Goal: Task Accomplishment & Management: Use online tool/utility

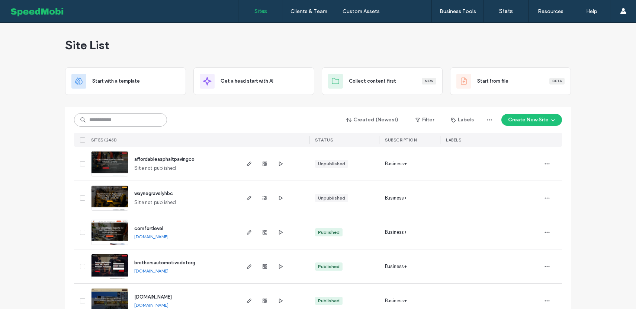
click at [149, 120] on input at bounding box center [120, 119] width 93 height 13
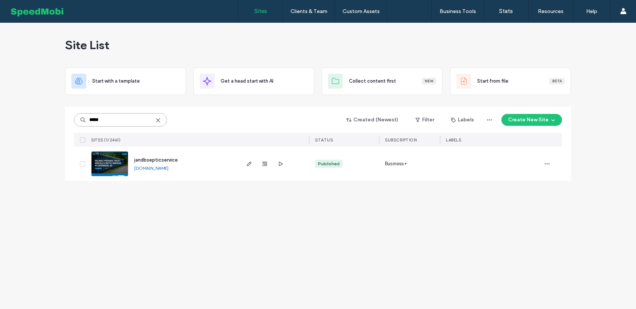
type input "*****"
click at [151, 158] on span "jandbsepticservice" at bounding box center [156, 160] width 44 height 6
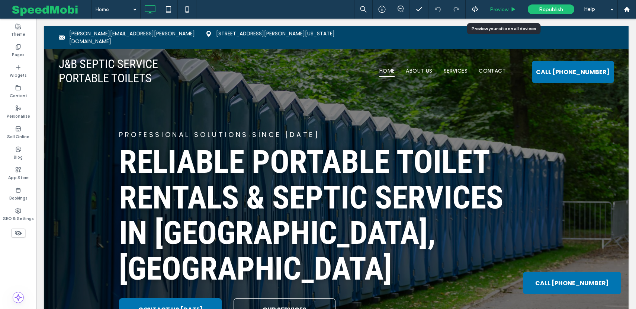
click at [503, 4] on div "Preview" at bounding box center [503, 9] width 38 height 19
click at [500, 8] on span "Preview" at bounding box center [499, 9] width 19 height 6
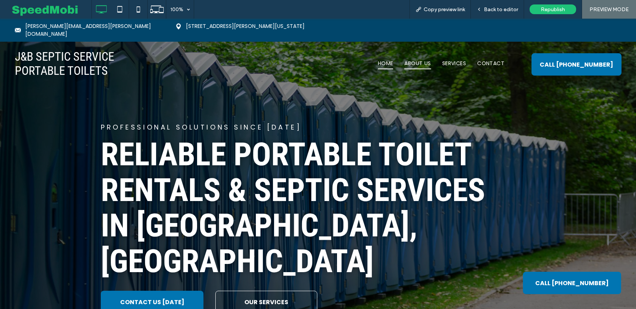
click at [429, 58] on span "About Us" at bounding box center [417, 64] width 26 height 12
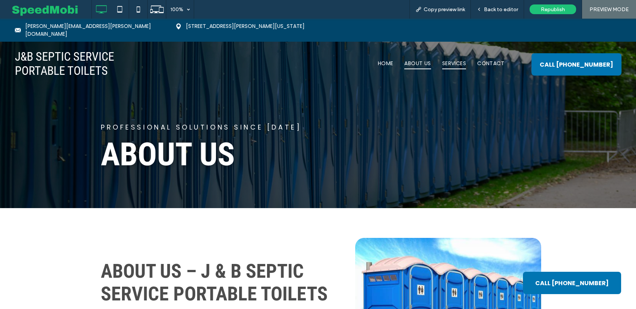
click at [453, 61] on span "Services" at bounding box center [454, 64] width 24 height 12
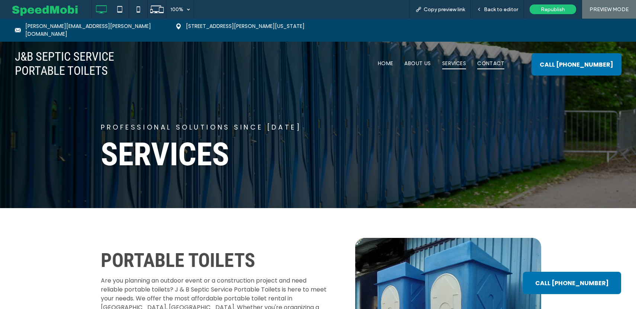
click at [485, 60] on span "Contact" at bounding box center [490, 64] width 27 height 12
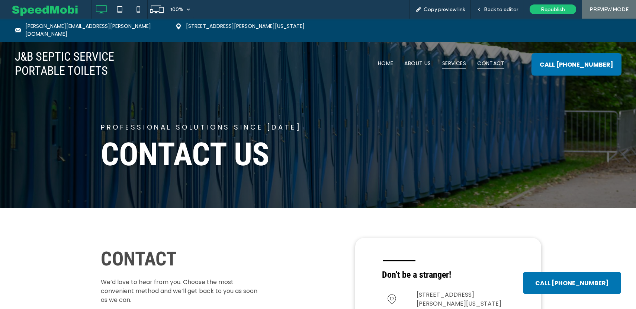
click at [445, 58] on span "Services" at bounding box center [454, 64] width 24 height 12
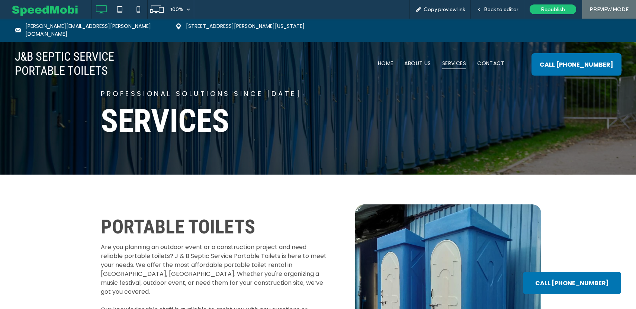
scroll to position [30, 0]
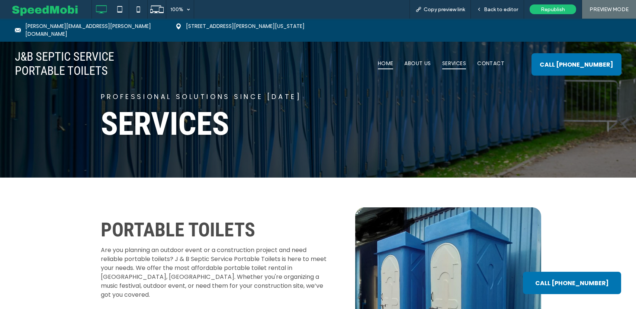
click at [384, 58] on span "Home" at bounding box center [386, 64] width 16 height 12
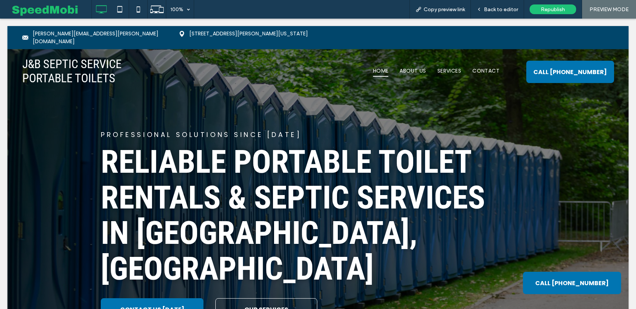
scroll to position [0, 0]
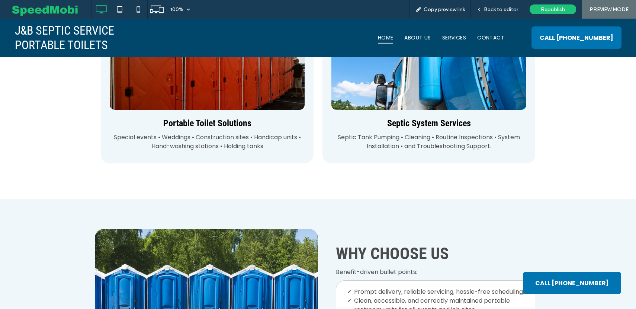
scroll to position [688, 0]
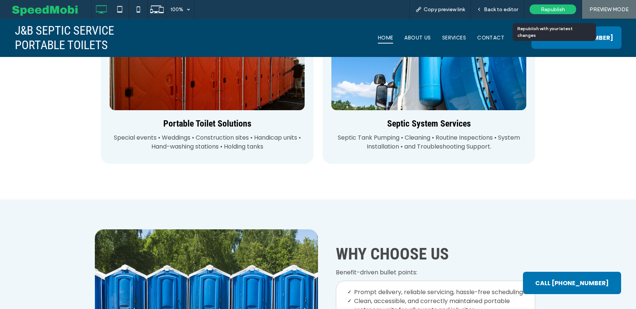
click at [541, 9] on span "Republish" at bounding box center [553, 9] width 24 height 6
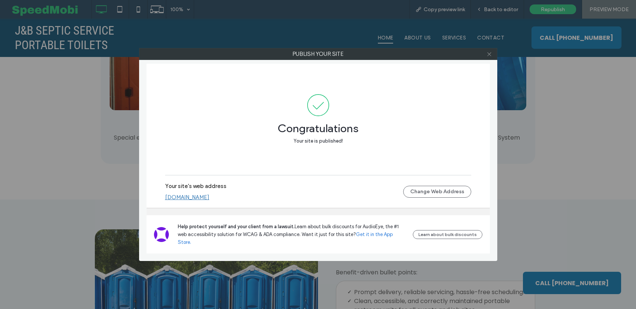
click at [489, 55] on icon at bounding box center [489, 54] width 6 height 6
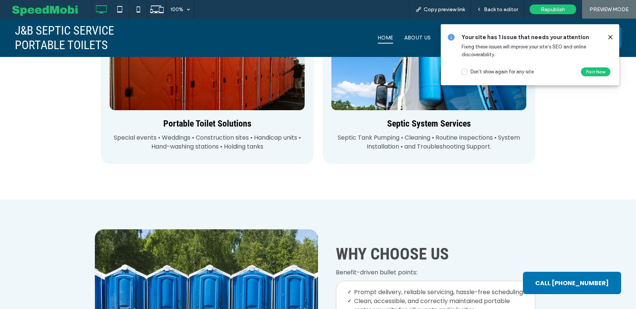
click at [609, 38] on use at bounding box center [609, 36] width 3 height 3
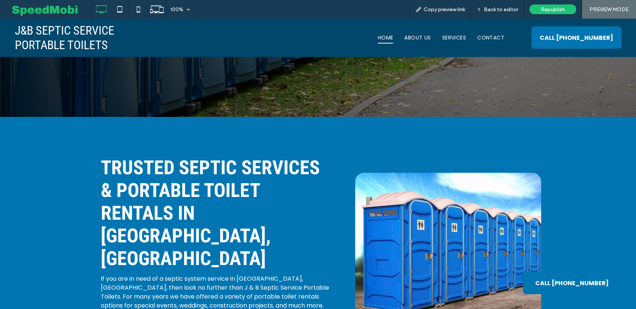
scroll to position [213, 0]
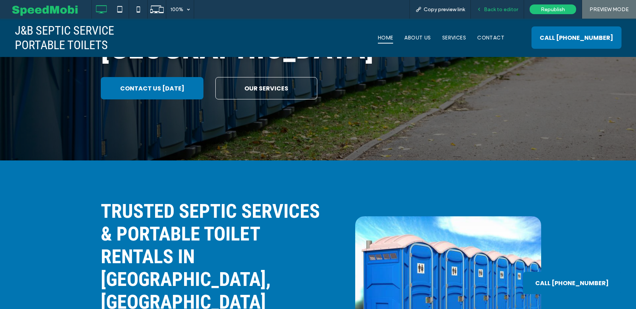
click at [503, 10] on span "Back to editor" at bounding box center [501, 9] width 34 height 6
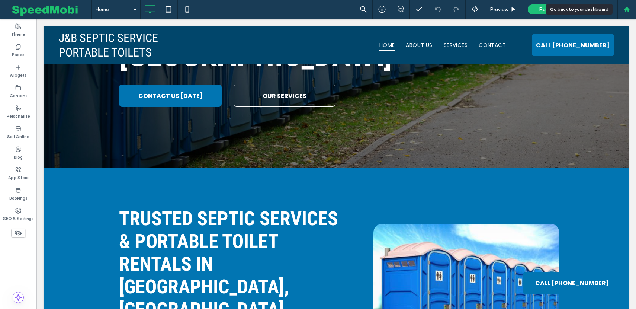
click at [632, 6] on div at bounding box center [627, 9] width 18 height 6
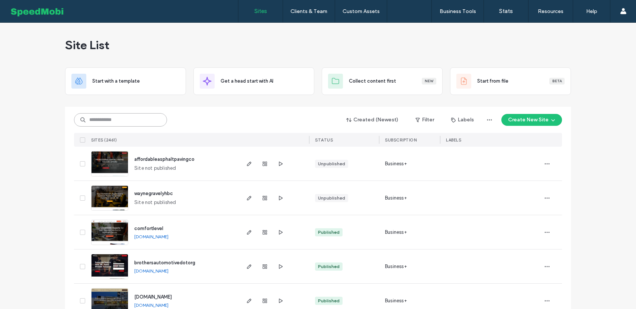
click at [126, 120] on input at bounding box center [120, 119] width 93 height 13
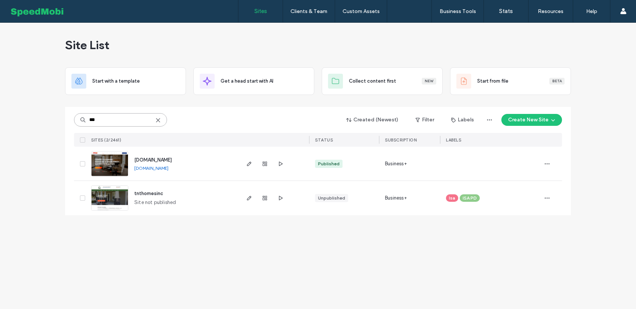
type input "***"
click at [151, 158] on span "[DOMAIN_NAME]" at bounding box center [153, 160] width 38 height 6
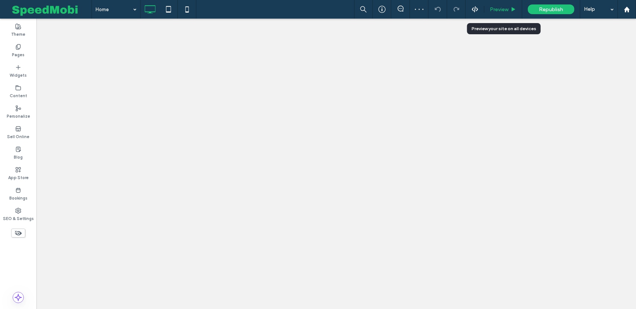
click at [503, 5] on div "Preview" at bounding box center [503, 9] width 38 height 19
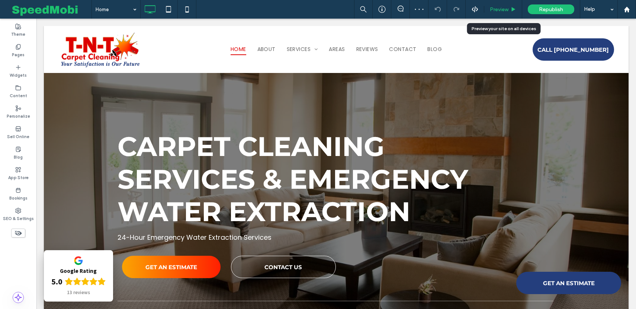
click at [504, 8] on span "Preview" at bounding box center [499, 9] width 19 height 6
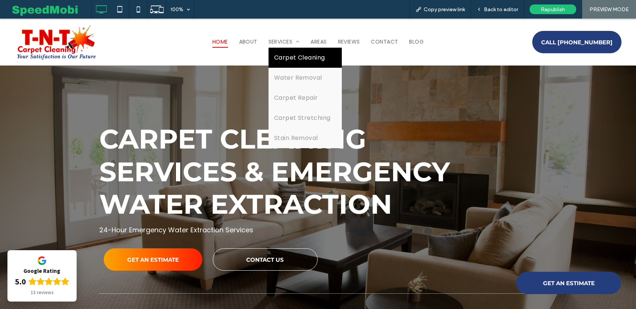
click at [284, 58] on span "Carpet Cleaning" at bounding box center [299, 57] width 51 height 9
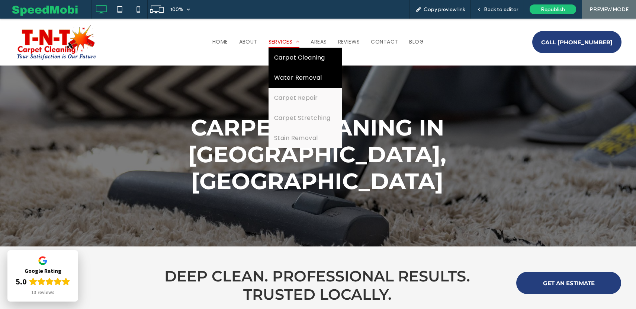
click at [288, 71] on link "Water Removal" at bounding box center [304, 78] width 73 height 20
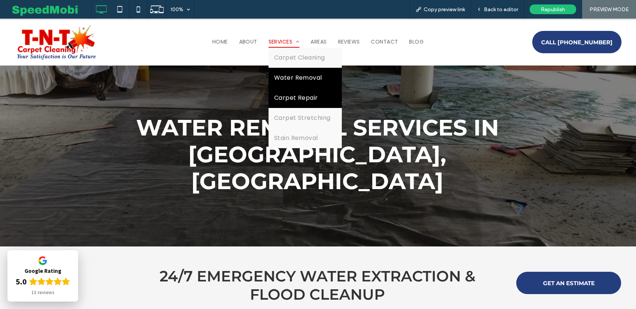
click at [289, 99] on span "Carpet Repair" at bounding box center [296, 97] width 44 height 9
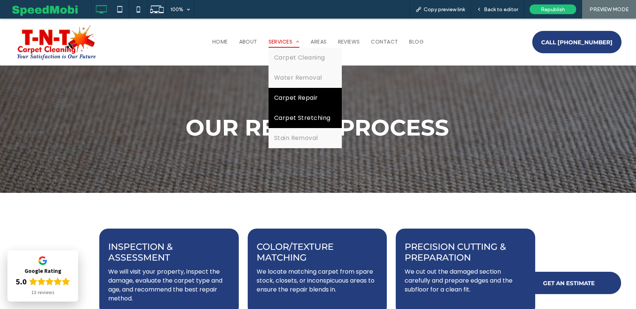
click at [290, 109] on link "Carpet Stretching" at bounding box center [304, 118] width 73 height 20
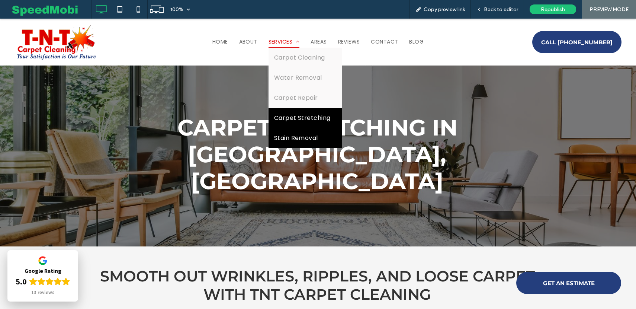
click at [301, 134] on span "Stain Removal" at bounding box center [296, 137] width 44 height 9
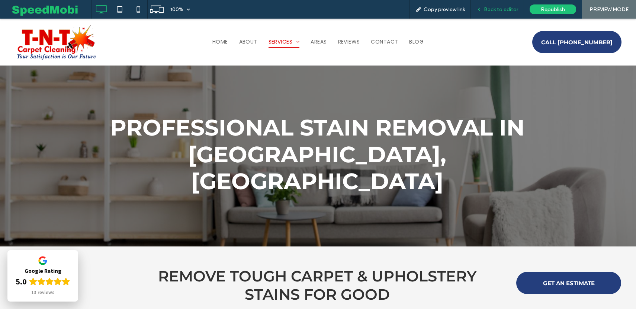
click at [489, 9] on span "Back to editor" at bounding box center [501, 9] width 34 height 6
